Goal: Information Seeking & Learning: Learn about a topic

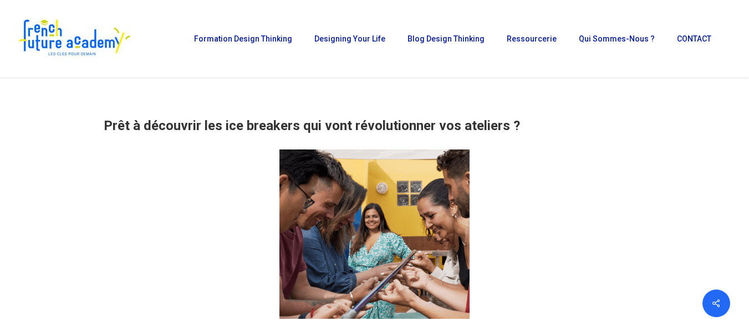
scroll to position [610, 0]
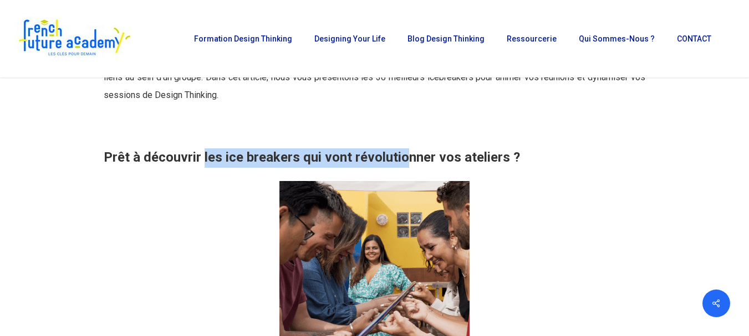
drag, startPoint x: 266, startPoint y: 154, endPoint x: 461, endPoint y: 154, distance: 194.6
click at [461, 154] on strong "Prêt à découvrir les ice breakers qui vont révolutionner vos ateliers ?" at bounding box center [312, 158] width 416 height 16
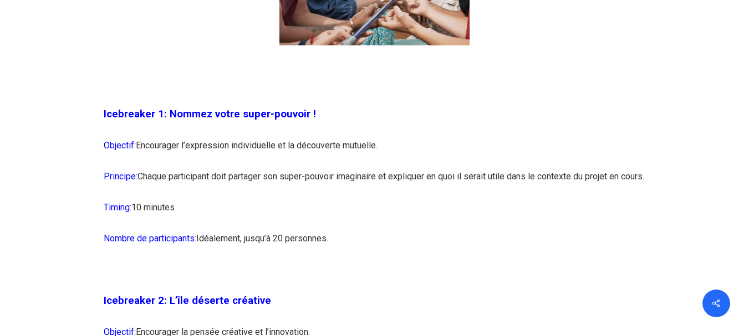
scroll to position [942, 0]
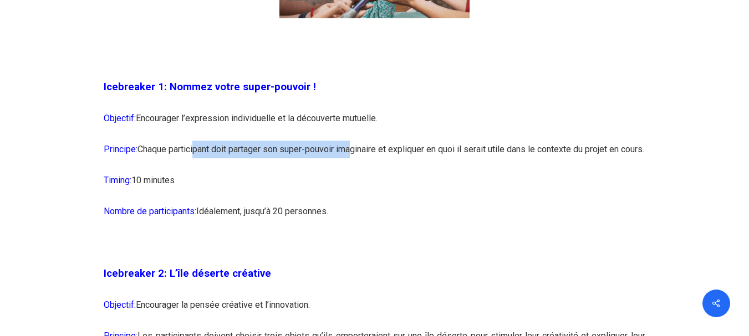
drag, startPoint x: 219, startPoint y: 153, endPoint x: 359, endPoint y: 154, distance: 139.7
click at [359, 154] on p "Principe: Chaque participant doit partager son super-pouvoir imaginaire et expl…" at bounding box center [374, 156] width 541 height 31
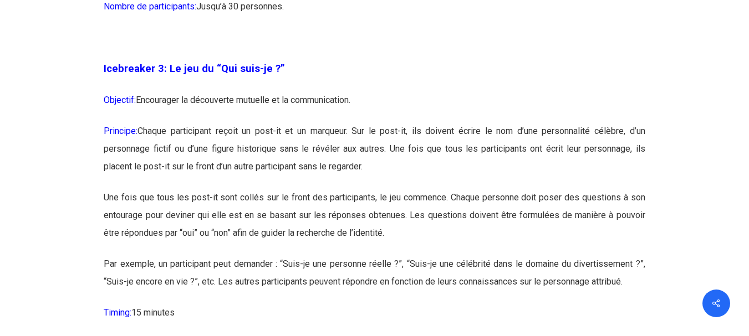
scroll to position [1441, 0]
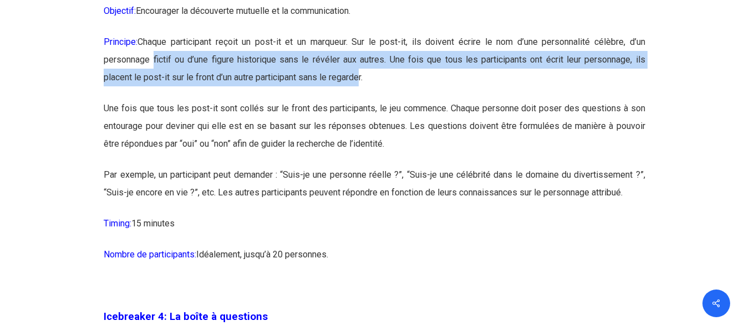
drag, startPoint x: 183, startPoint y: 76, endPoint x: 357, endPoint y: 112, distance: 177.2
click at [357, 100] on p "Principe: Chaque participant reçoit un post-it et un marqueur. Sur le post-it, …" at bounding box center [374, 66] width 541 height 67
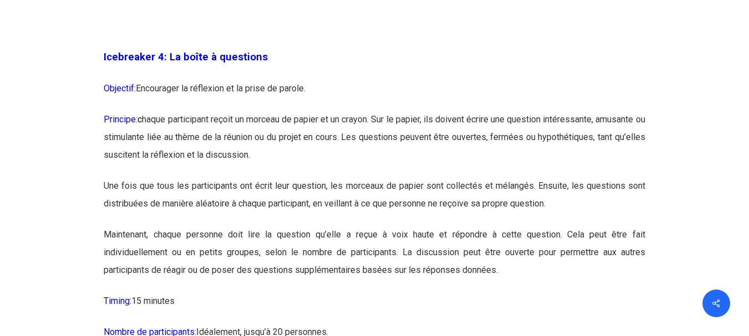
scroll to position [1718, 0]
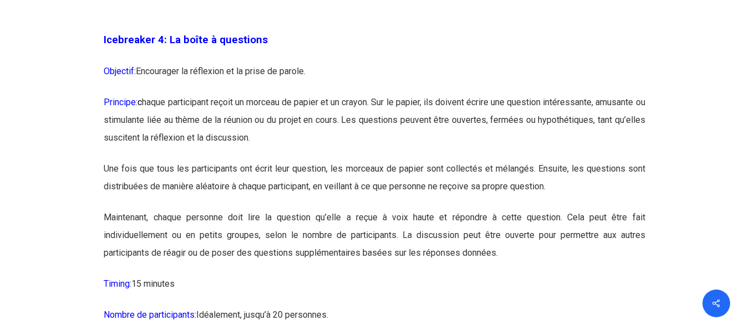
drag, startPoint x: 241, startPoint y: 118, endPoint x: 270, endPoint y: 295, distance: 179.9
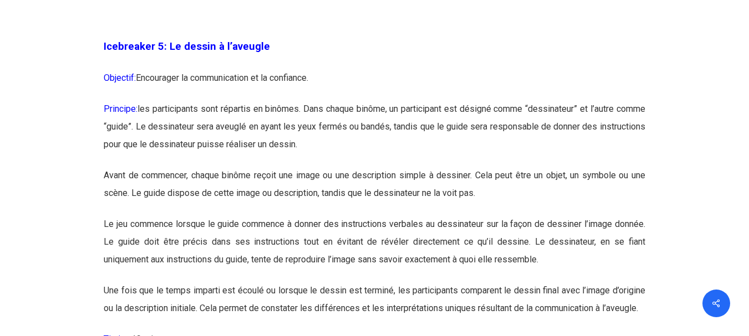
scroll to position [2051, 0]
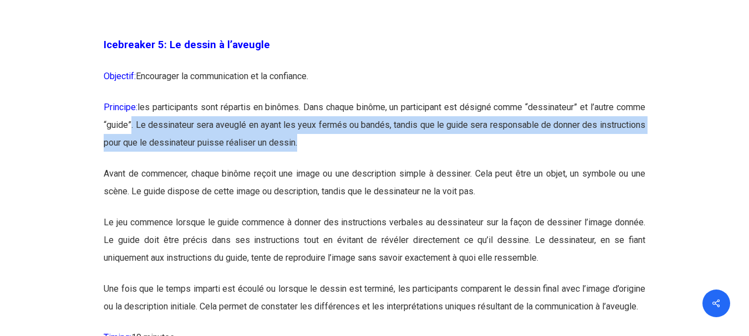
drag, startPoint x: 164, startPoint y: 139, endPoint x: 362, endPoint y: 159, distance: 199.4
click at [362, 159] on p "Principe: les participants sont répartis en binômes. Dans chaque binôme, un par…" at bounding box center [374, 132] width 541 height 67
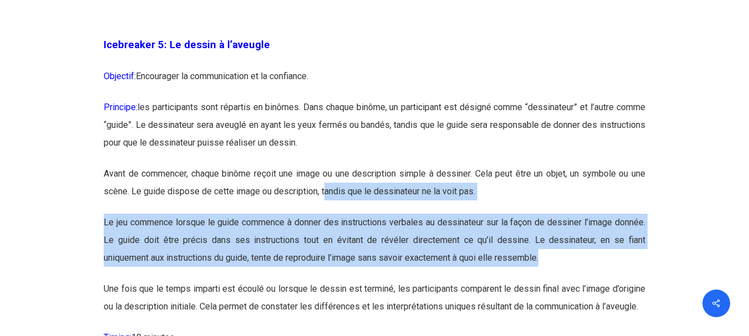
drag, startPoint x: 328, startPoint y: 205, endPoint x: 574, endPoint y: 282, distance: 257.9
click at [164, 251] on p "Le jeu commence lorsque le guide commence à donner des instructions verbales au…" at bounding box center [374, 247] width 541 height 67
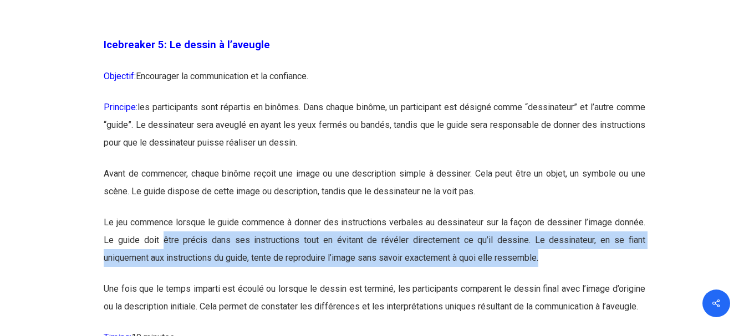
drag, startPoint x: 164, startPoint y: 258, endPoint x: 544, endPoint y: 281, distance: 380.9
click at [544, 280] on p "Le jeu commence lorsque le guide commence à donner des instructions verbales au…" at bounding box center [374, 247] width 541 height 67
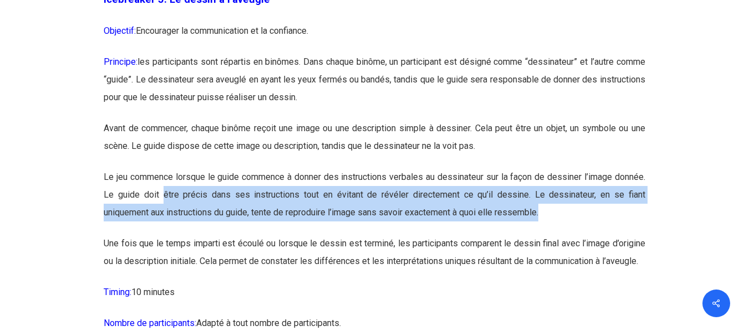
scroll to position [2106, 0]
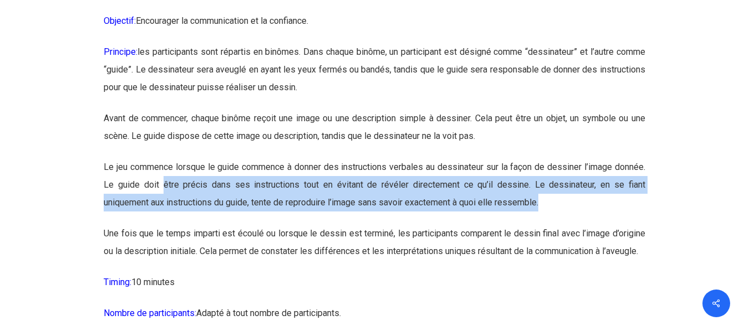
click at [260, 215] on p "Le jeu commence lorsque le guide commence à donner des instructions verbales au…" at bounding box center [374, 192] width 541 height 67
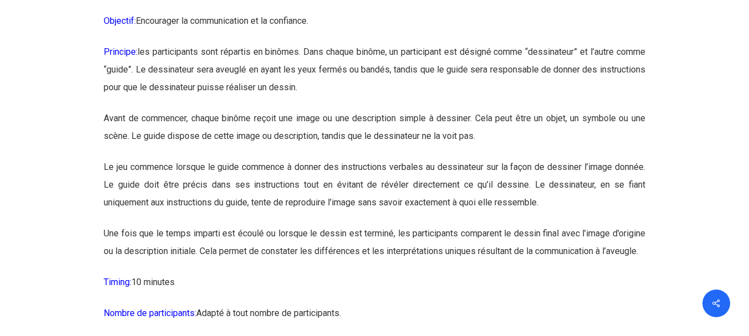
click at [430, 220] on p "Le jeu commence lorsque le guide commence à donner des instructions verbales au…" at bounding box center [374, 192] width 541 height 67
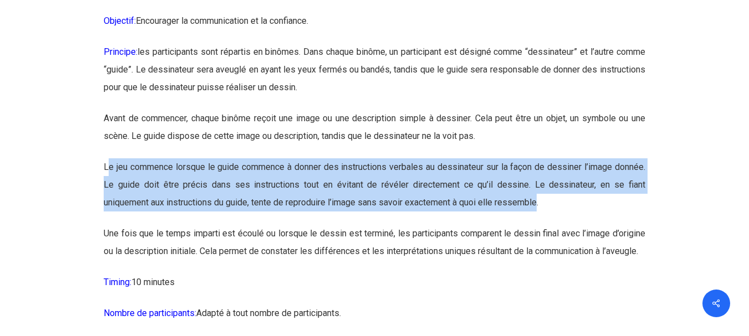
drag, startPoint x: 473, startPoint y: 218, endPoint x: 106, endPoint y: 188, distance: 368.2
click at [106, 188] on p "Le jeu commence lorsque le guide commence à donner des instructions verbales au…" at bounding box center [374, 192] width 541 height 67
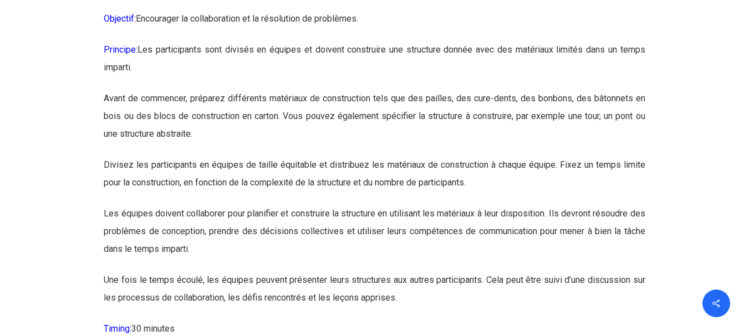
scroll to position [3215, 0]
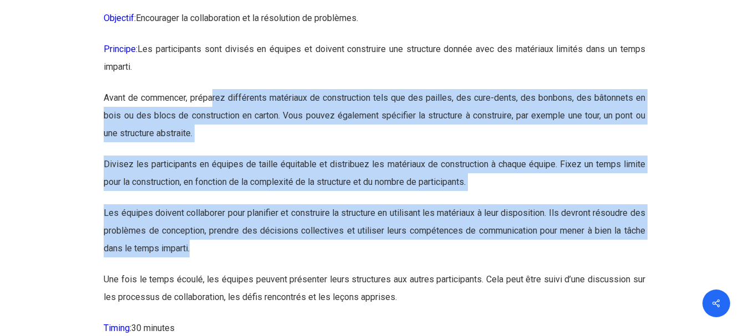
drag, startPoint x: 229, startPoint y: 154, endPoint x: 273, endPoint y: 297, distance: 149.7
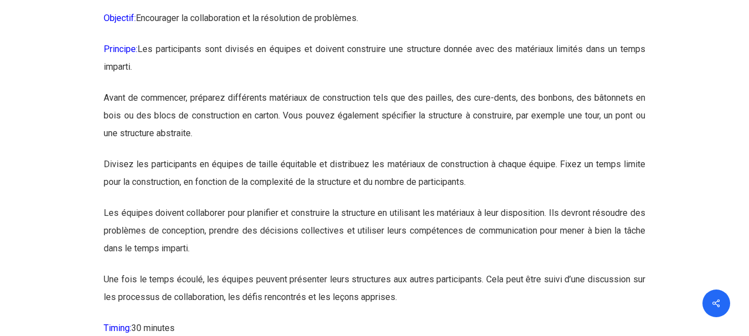
click at [111, 156] on p "Avant de commencer, préparez différents matériaux de construction tels que des …" at bounding box center [374, 122] width 541 height 67
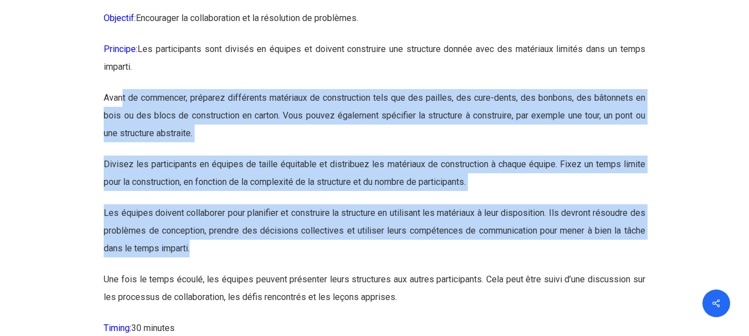
drag, startPoint x: 173, startPoint y: 150, endPoint x: 237, endPoint y: 318, distance: 179.3
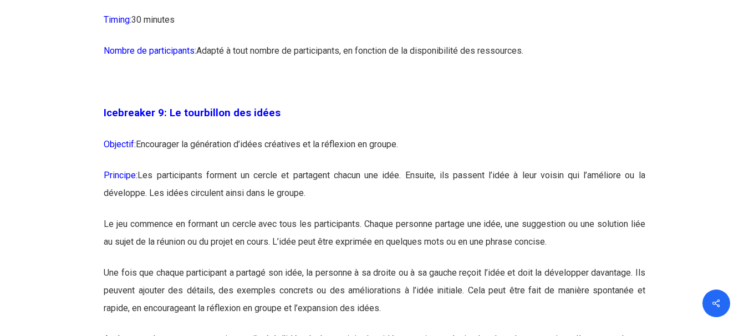
scroll to position [3547, 0]
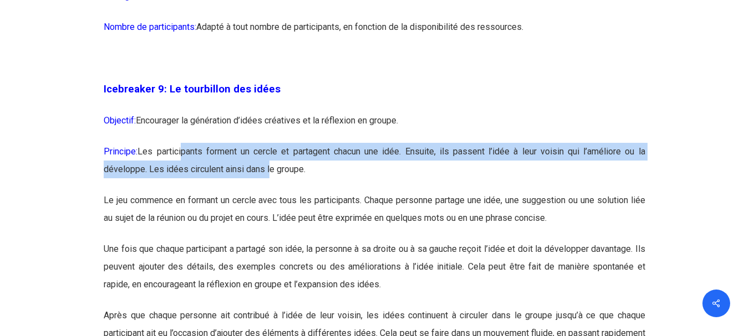
drag, startPoint x: 185, startPoint y: 200, endPoint x: 270, endPoint y: 234, distance: 91.3
click at [270, 192] on p "Principe: Les participants forment un cercle et partagent chacun une idée. Ensu…" at bounding box center [374, 167] width 541 height 49
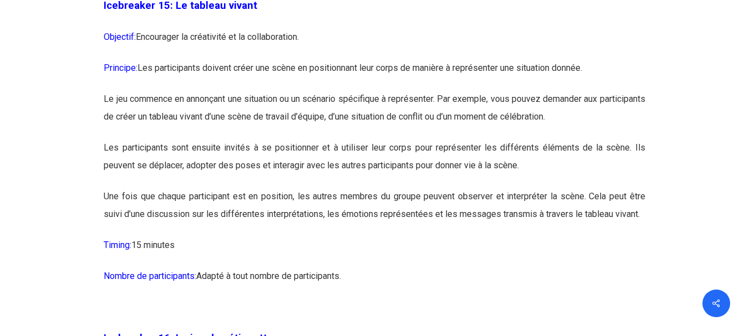
scroll to position [5765, 0]
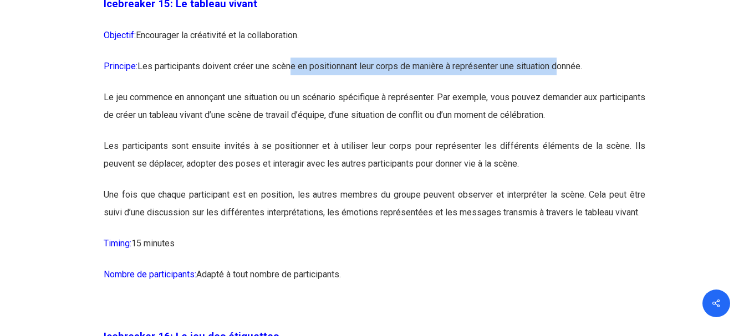
drag, startPoint x: 294, startPoint y: 122, endPoint x: 567, endPoint y: 114, distance: 272.8
click at [567, 89] on p "Principe: Les participants doivent créer une scène en positionnant leur corps d…" at bounding box center [374, 73] width 541 height 31
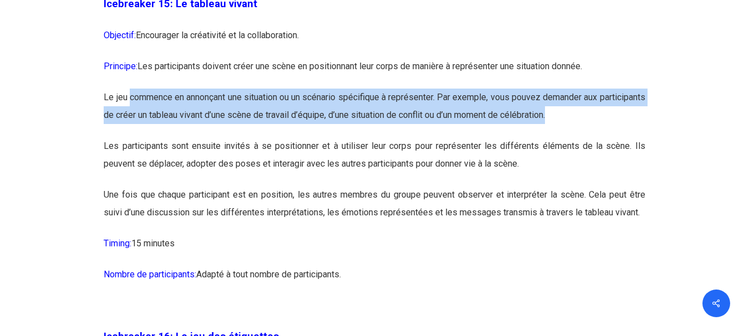
drag, startPoint x: 132, startPoint y: 151, endPoint x: 618, endPoint y: 181, distance: 486.4
click at [618, 137] on p "Le jeu commence en annonçant une situation ou un scénario spécifique à représen…" at bounding box center [374, 113] width 541 height 49
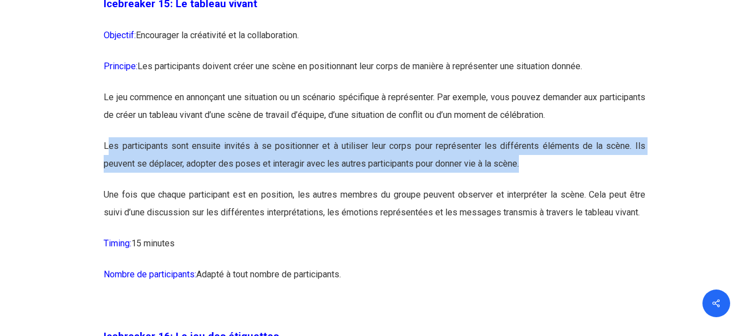
drag, startPoint x: 106, startPoint y: 198, endPoint x: 545, endPoint y: 218, distance: 438.9
click at [545, 186] on p "Les participants sont ensuite invités à se positionner et à utiliser leur corps…" at bounding box center [374, 161] width 541 height 49
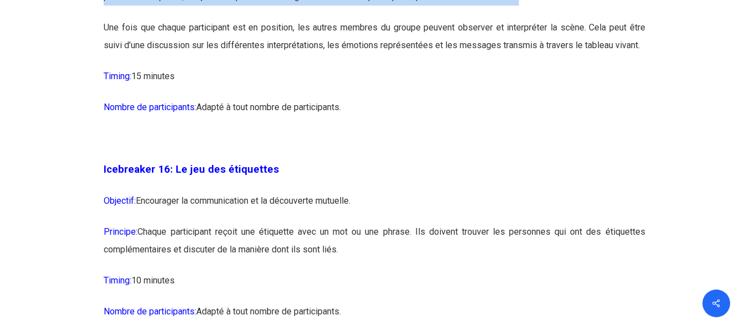
scroll to position [5986, 0]
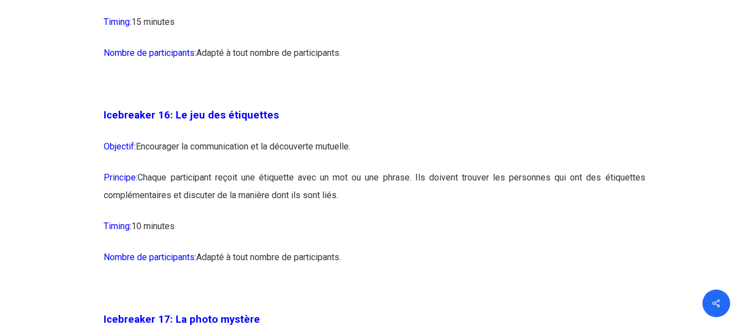
drag, startPoint x: 217, startPoint y: 235, endPoint x: 360, endPoint y: 259, distance: 145.0
click at [360, 218] on p "Principe: Chaque participant reçoit une étiquette avec un mot ou une phrase. Il…" at bounding box center [374, 193] width 541 height 49
click at [287, 218] on p "Principe: Chaque participant reçoit une étiquette avec un mot ou une phrase. Il…" at bounding box center [374, 193] width 541 height 49
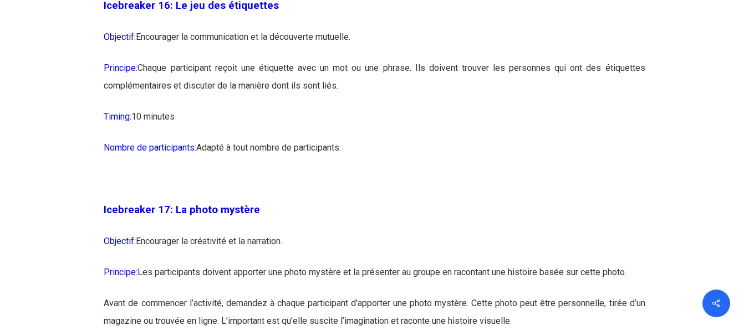
scroll to position [6097, 0]
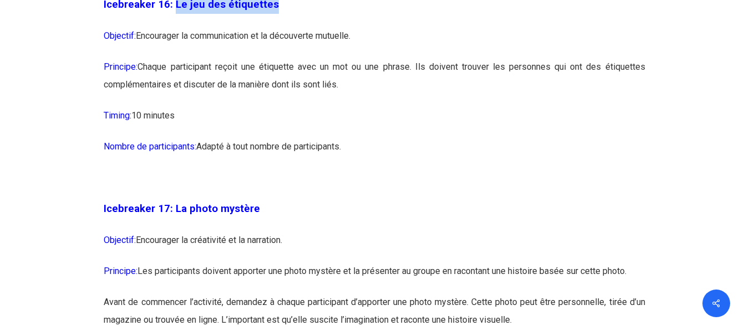
drag, startPoint x: 174, startPoint y: 55, endPoint x: 276, endPoint y: 58, distance: 102.0
click at [276, 27] on p "Icebreaker 16: Le jeu des étiquettes" at bounding box center [374, 12] width 541 height 32
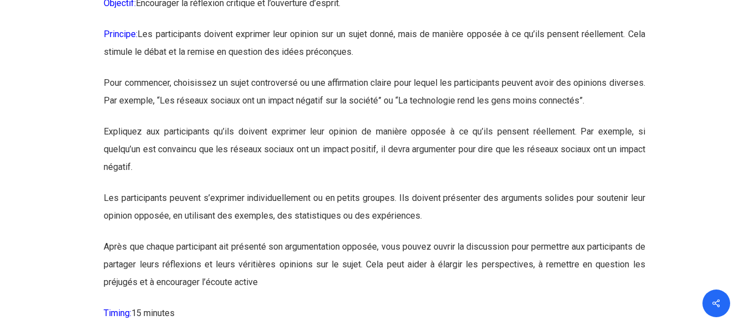
scroll to position [8370, 0]
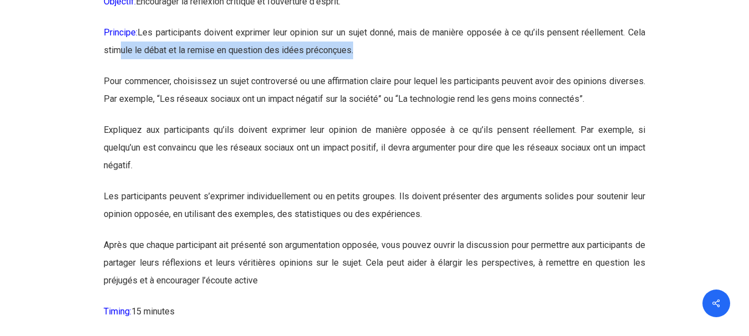
drag, startPoint x: 122, startPoint y: 129, endPoint x: 353, endPoint y: 123, distance: 231.2
click at [353, 73] on p "Principe: Les participants doivent exprimer leur opinion sur un sujet donné, ma…" at bounding box center [374, 48] width 541 height 49
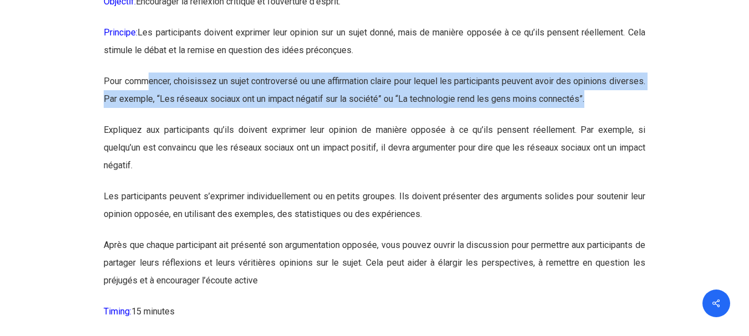
drag, startPoint x: 237, startPoint y: 154, endPoint x: 635, endPoint y: 175, distance: 398.0
click at [635, 121] on p "Pour commencer, choisissez un sujet controversé ou une affirmation claire pour …" at bounding box center [374, 97] width 541 height 49
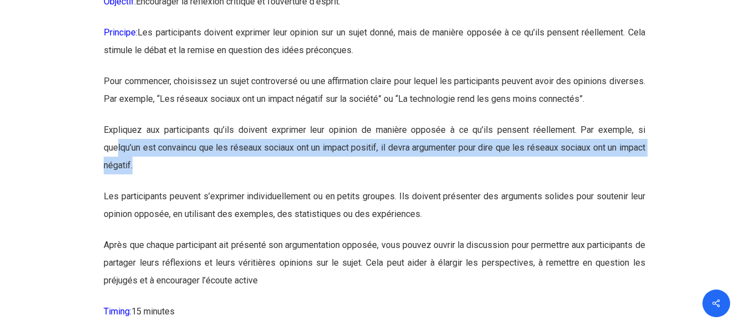
drag, startPoint x: 118, startPoint y: 215, endPoint x: 166, endPoint y: 234, distance: 52.0
click at [166, 188] on p "Expliquez aux participants qu’ils doivent exprimer leur opinion de manière oppo…" at bounding box center [374, 154] width 541 height 67
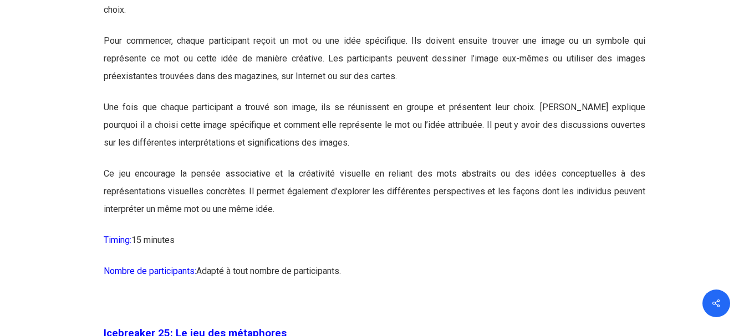
scroll to position [9035, 0]
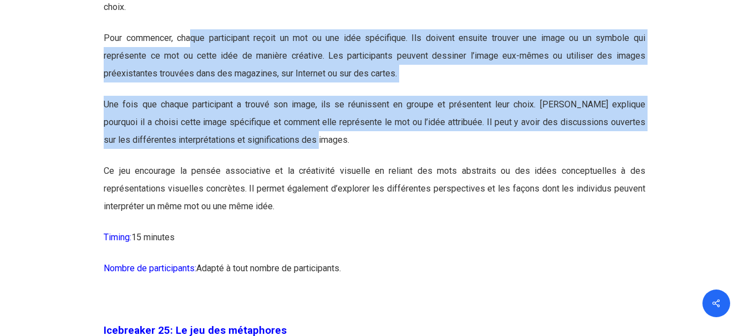
drag, startPoint x: 263, startPoint y: 110, endPoint x: 524, endPoint y: 232, distance: 288.9
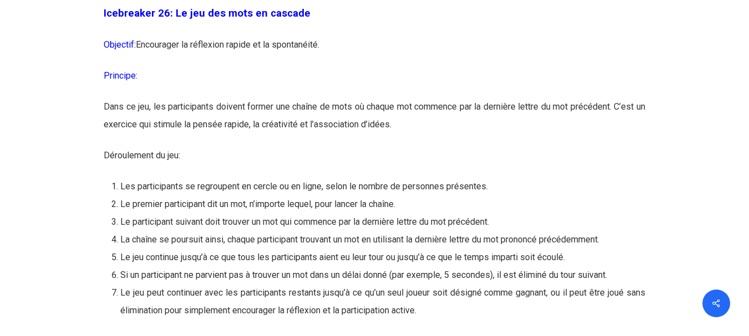
scroll to position [9811, 0]
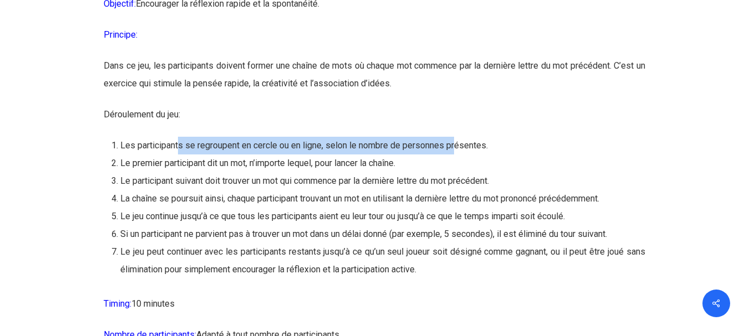
drag, startPoint x: 181, startPoint y: 219, endPoint x: 457, endPoint y: 219, distance: 276.0
click at [457, 155] on li "Les participants se regroupent en cercle ou en ligne, selon le nombre de person…" at bounding box center [382, 146] width 524 height 18
click at [291, 190] on li "Le participant suivant doit trouver un mot qui commence par la dernière lettre …" at bounding box center [382, 181] width 524 height 18
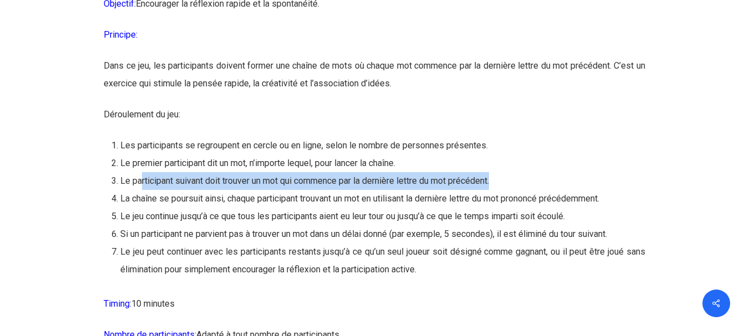
drag, startPoint x: 176, startPoint y: 247, endPoint x: 547, endPoint y: 247, distance: 370.8
click at [547, 190] on li "Le participant suivant doit trouver un mot qui commence par la dernière lettre …" at bounding box center [382, 181] width 524 height 18
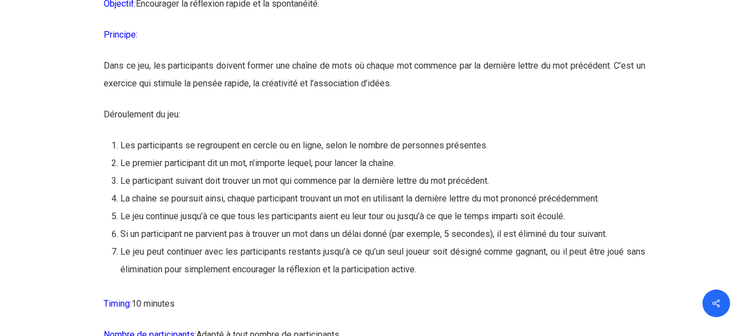
click at [360, 226] on li "Le jeu continue jusqu’à ce que tous les participants aient eu leur tour ou jusq…" at bounding box center [382, 217] width 524 height 18
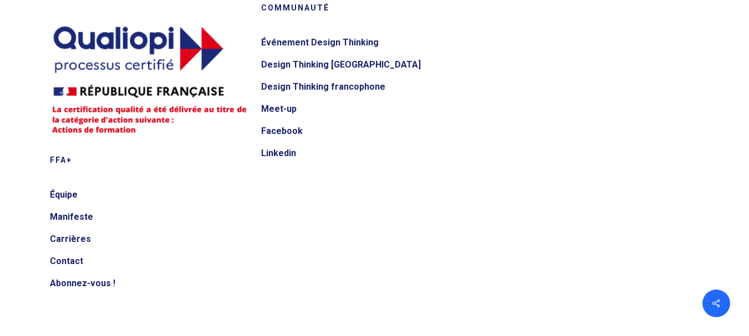
scroll to position [12367, 0]
